Goal: Information Seeking & Learning: Learn about a topic

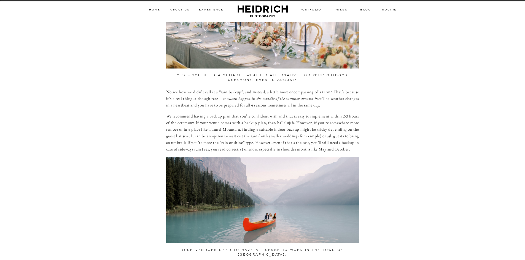
scroll to position [386, 0]
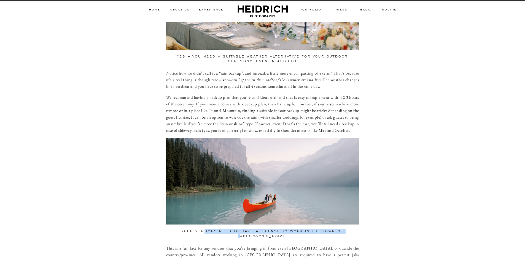
drag, startPoint x: 196, startPoint y: 227, endPoint x: 340, endPoint y: 227, distance: 144.3
click at [340, 227] on h2 "Your vendors need to have a license to work in the Town of [GEOGRAPHIC_DATA]." at bounding box center [262, 232] width 193 height 14
drag, startPoint x: 349, startPoint y: 224, endPoint x: 180, endPoint y: 224, distance: 169.1
click at [180, 225] on h2 "Your vendors need to have a license to work in the Town of [GEOGRAPHIC_DATA]." at bounding box center [262, 232] width 193 height 14
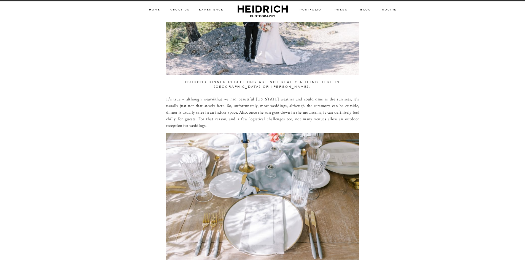
scroll to position [1404, 0]
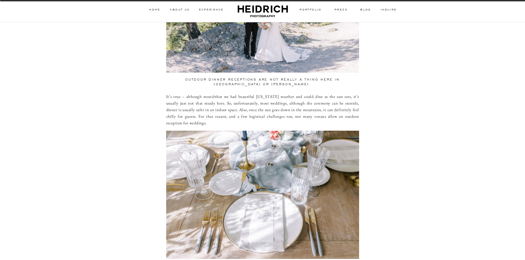
drag, startPoint x: 305, startPoint y: 232, endPoint x: 242, endPoint y: 230, distance: 62.5
drag, startPoint x: 297, startPoint y: 229, endPoint x: 203, endPoint y: 228, distance: 93.9
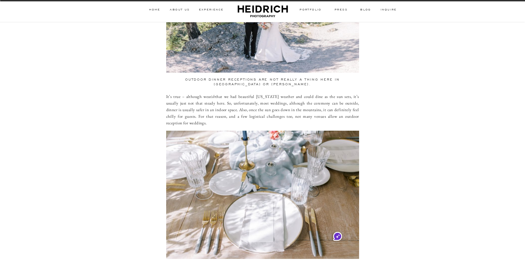
drag, startPoint x: 276, startPoint y: 230, endPoint x: 250, endPoint y: 230, distance: 26.4
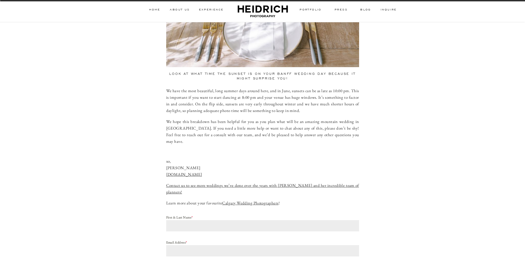
scroll to position [1515, 0]
